Goal: Task Accomplishment & Management: Complete application form

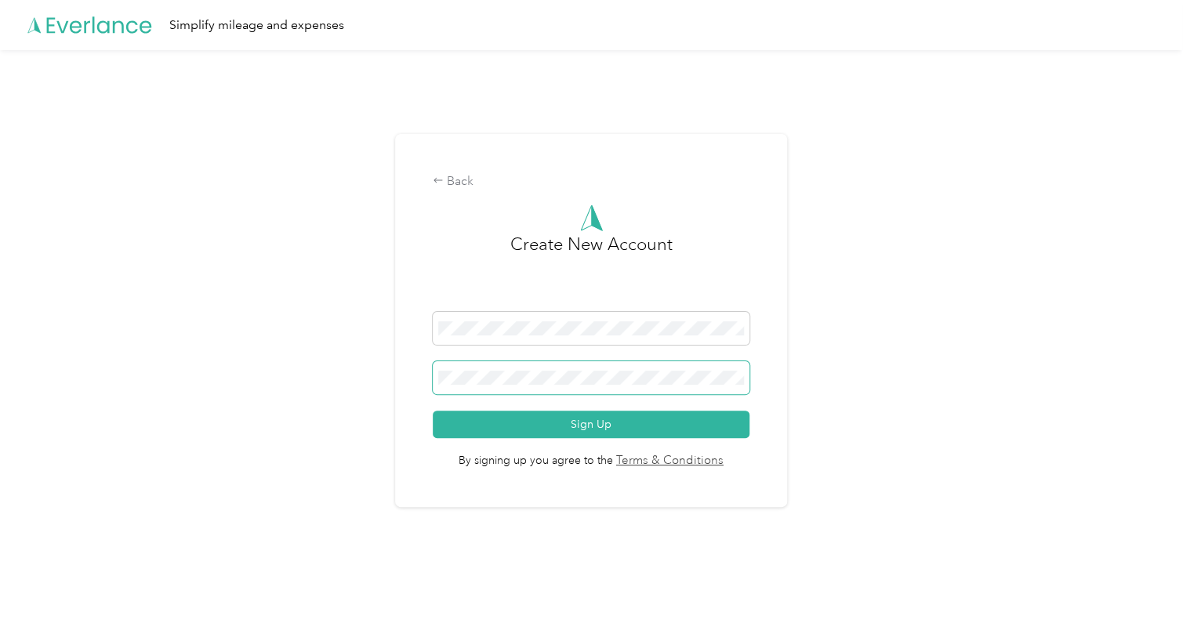
click at [525, 367] on span at bounding box center [591, 377] width 317 height 33
click at [552, 389] on span at bounding box center [591, 377] width 317 height 33
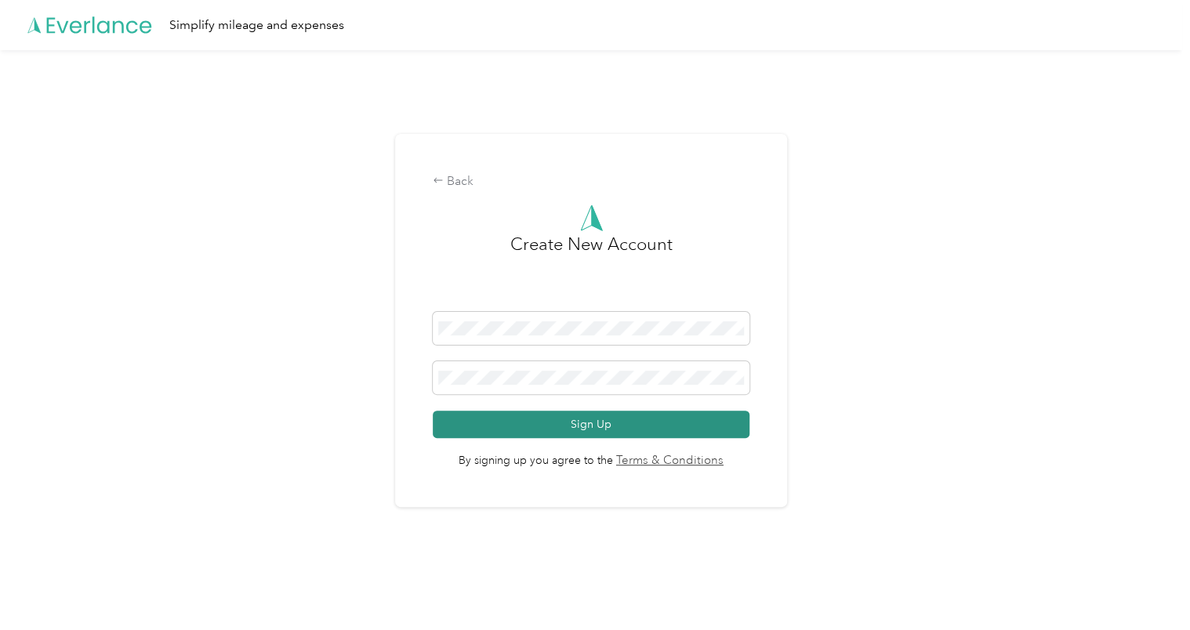
click at [621, 427] on button "Sign Up" at bounding box center [591, 424] width 317 height 27
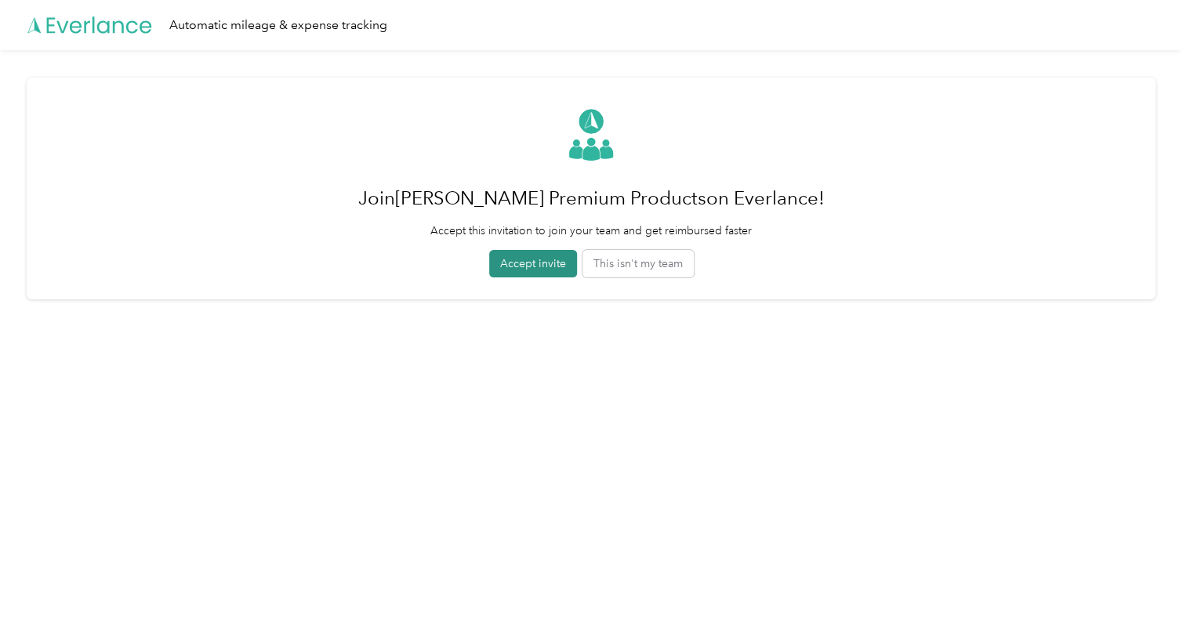
click at [550, 267] on button "Accept invite" at bounding box center [533, 263] width 88 height 27
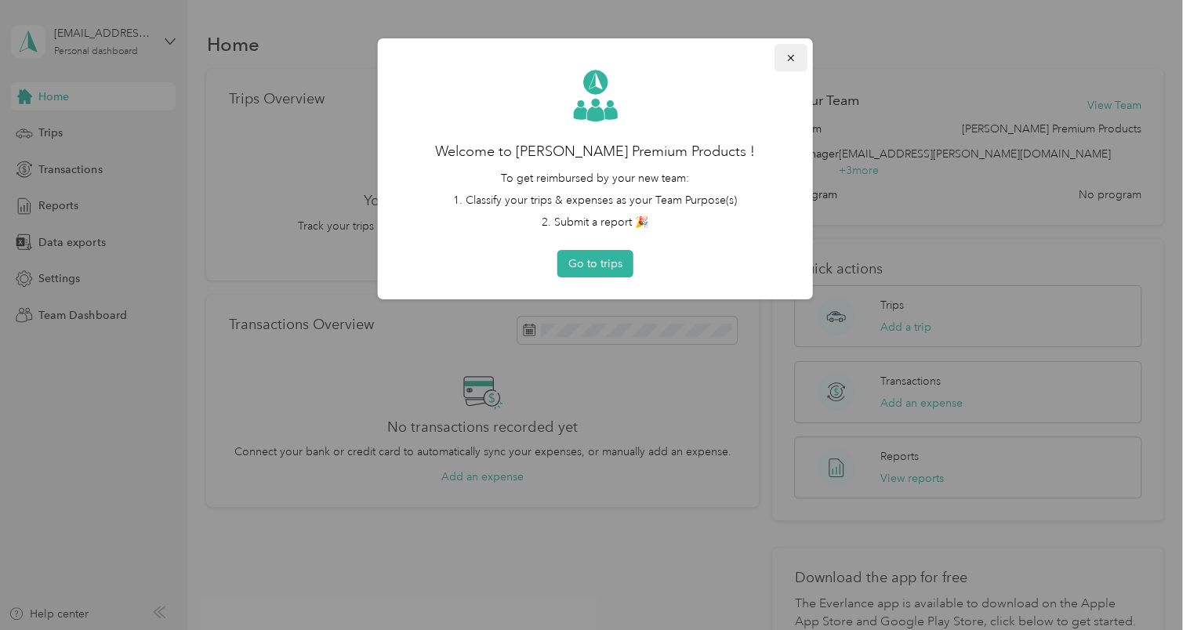
click at [794, 54] on icon "button" at bounding box center [791, 58] width 11 height 11
